Goal: Task Accomplishment & Management: Manage account settings

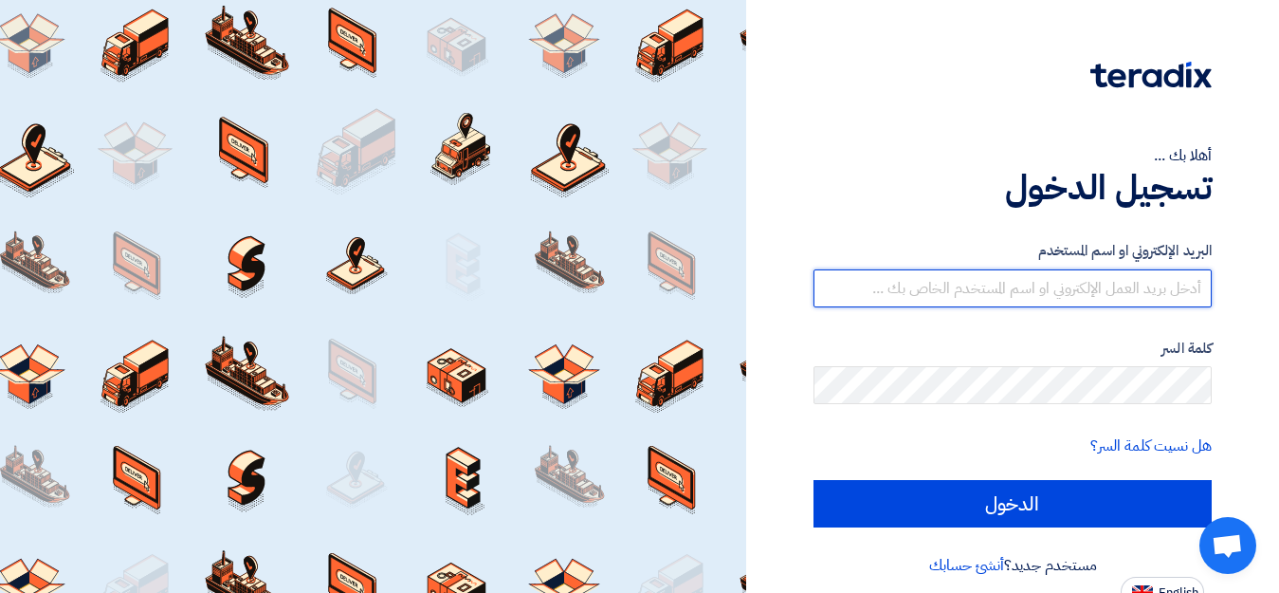
drag, startPoint x: 0, startPoint y: 0, endPoint x: 1290, endPoint y: 351, distance: 1337.2
click at [1036, 287] on input "text" at bounding box center [1012, 288] width 398 height 38
type input "[EMAIL_ADDRESS][DOMAIN_NAME]"
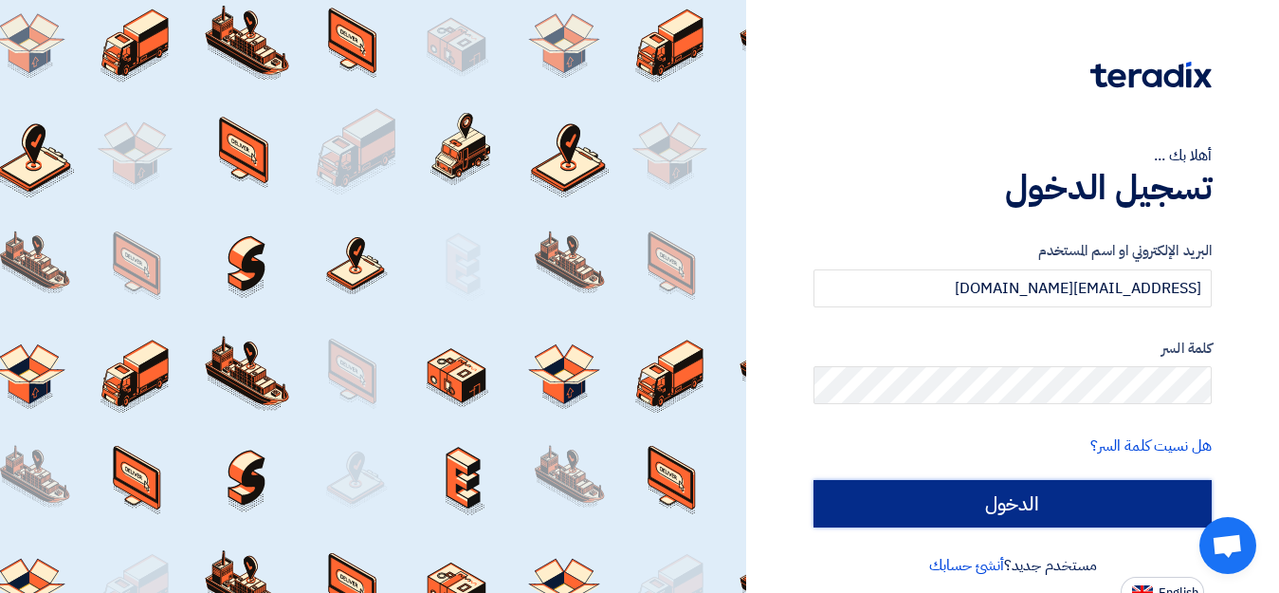
click at [1077, 503] on input "الدخول" at bounding box center [1012, 503] width 398 height 47
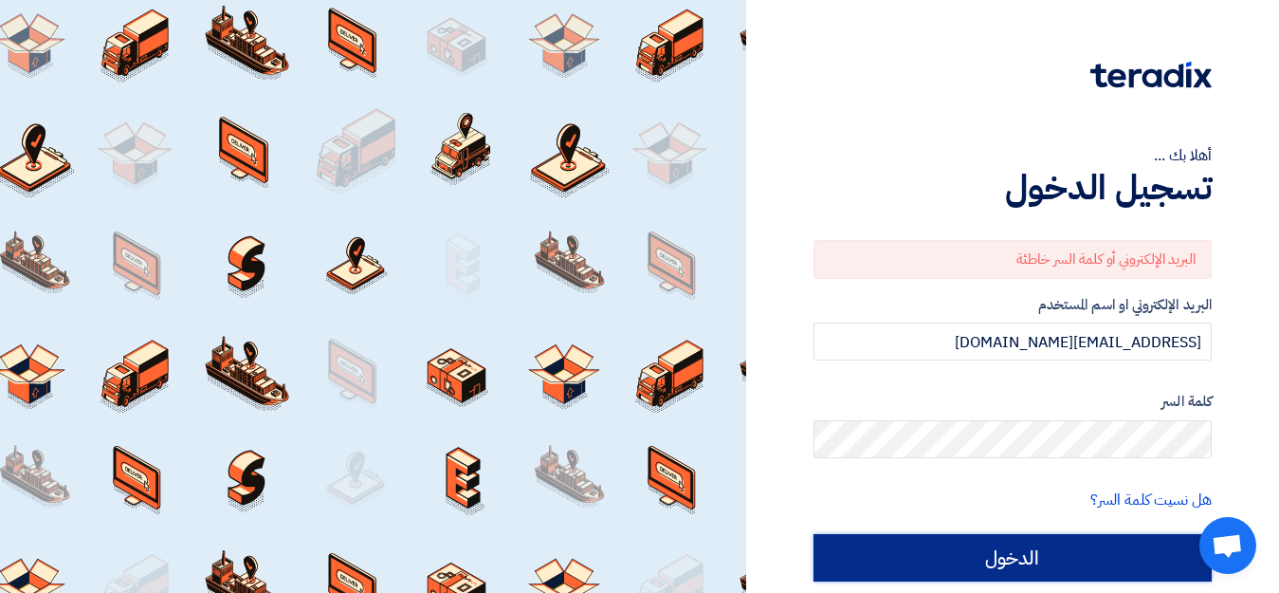
click at [1030, 552] on input "الدخول" at bounding box center [1012, 557] width 398 height 47
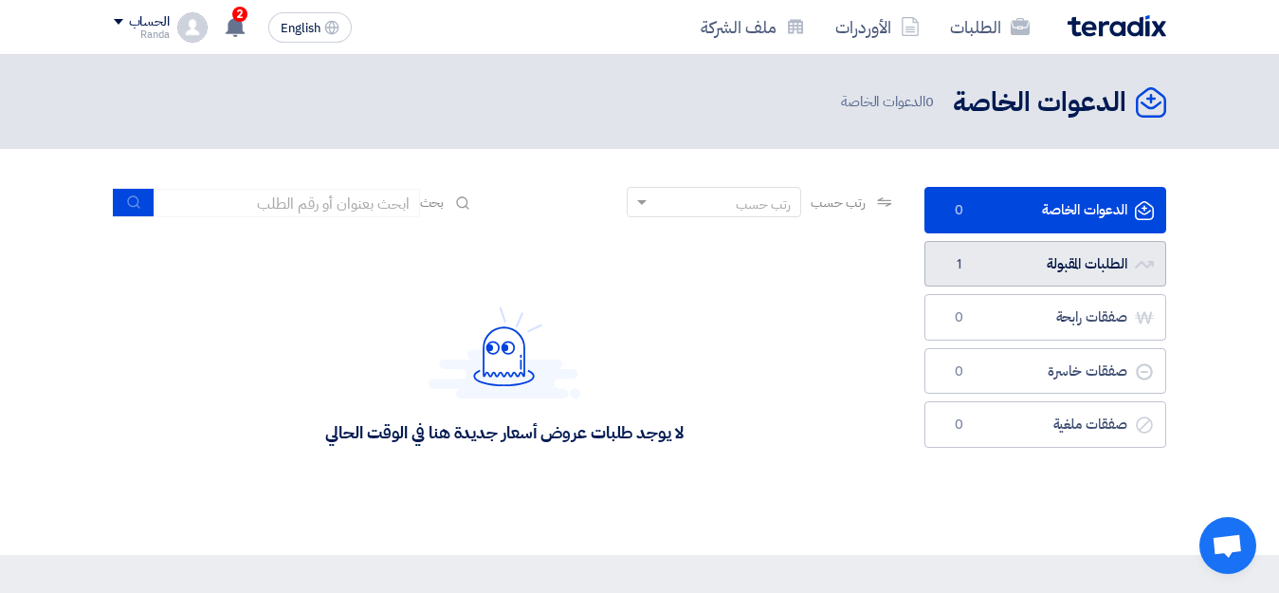
click at [1062, 258] on link "الطلبات المقبولة الطلبات المقبولة 1" at bounding box center [1045, 264] width 242 height 46
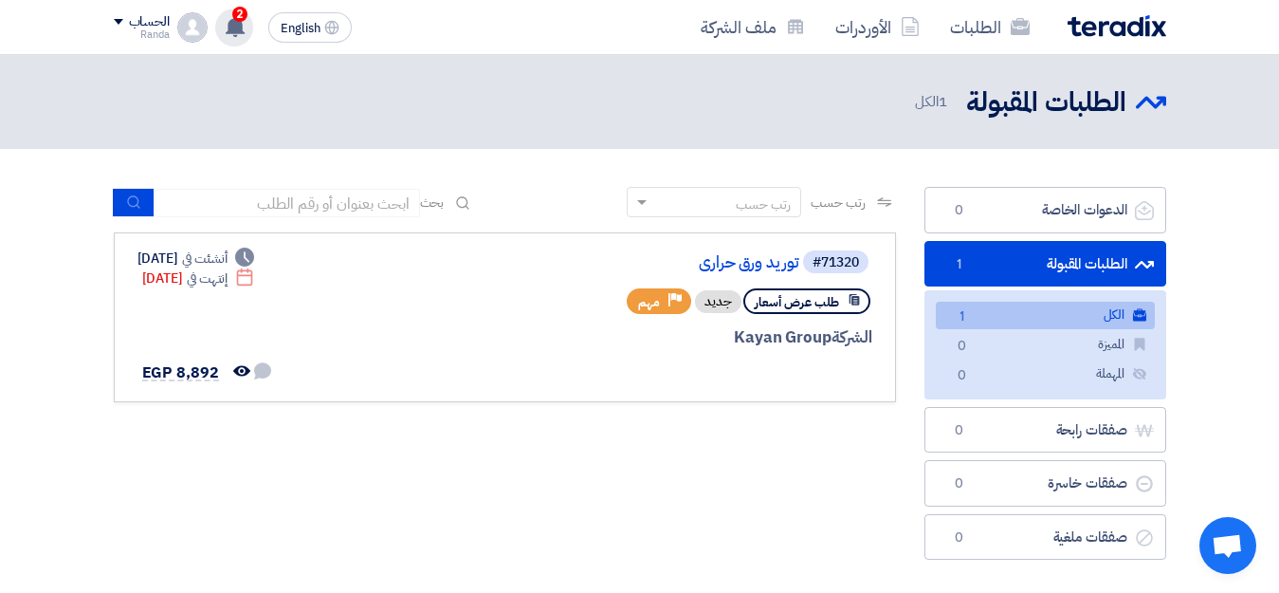
click at [235, 18] on span "2" at bounding box center [239, 14] width 15 height 15
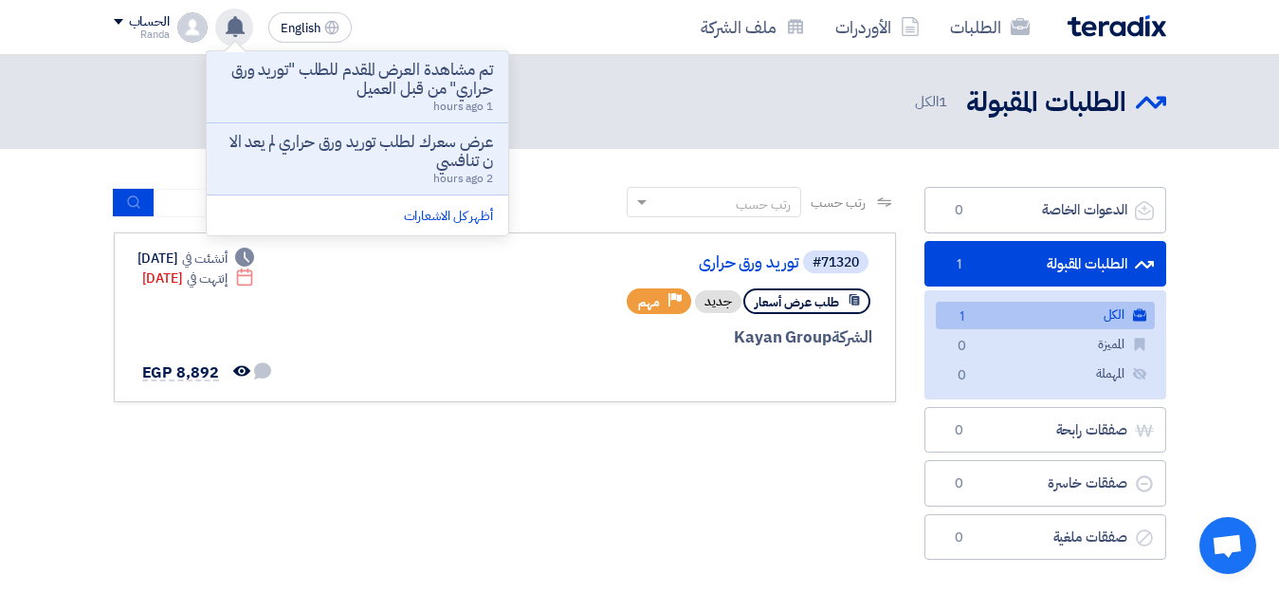
click at [235, 17] on use at bounding box center [235, 26] width 19 height 21
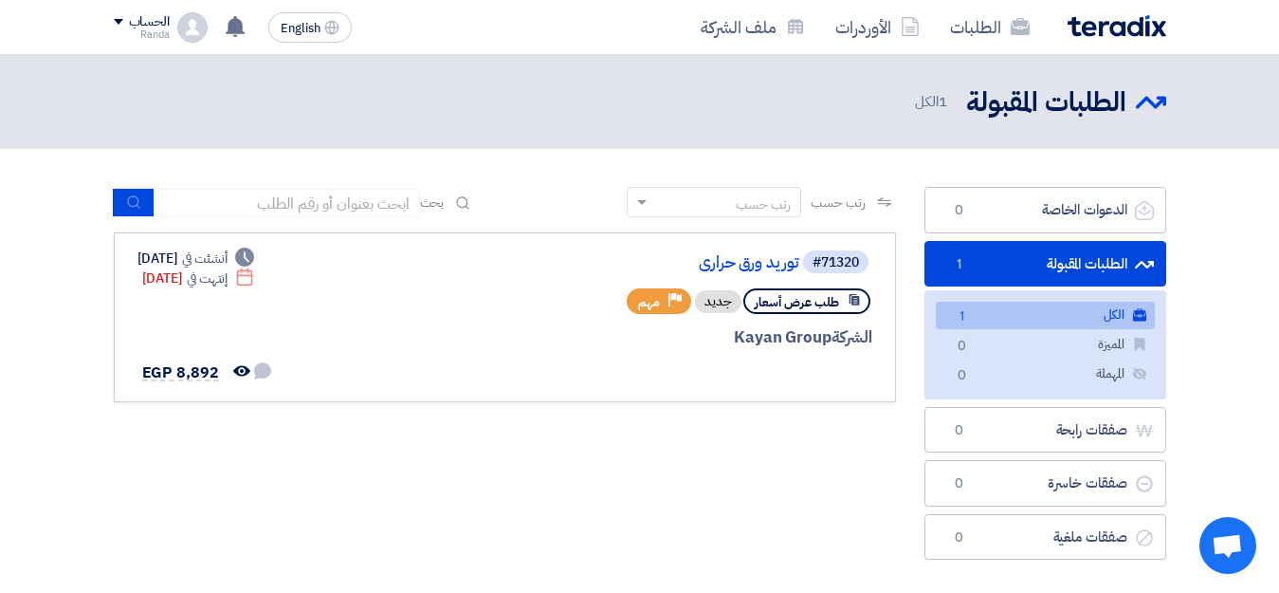
click at [1075, 262] on link "الطلبات المقبولة الطلبات المقبولة 1" at bounding box center [1045, 264] width 242 height 46
click at [1051, 259] on link "الطلبات المقبولة الطلبات المقبولة 1" at bounding box center [1045, 264] width 242 height 46
